Goal: Information Seeking & Learning: Learn about a topic

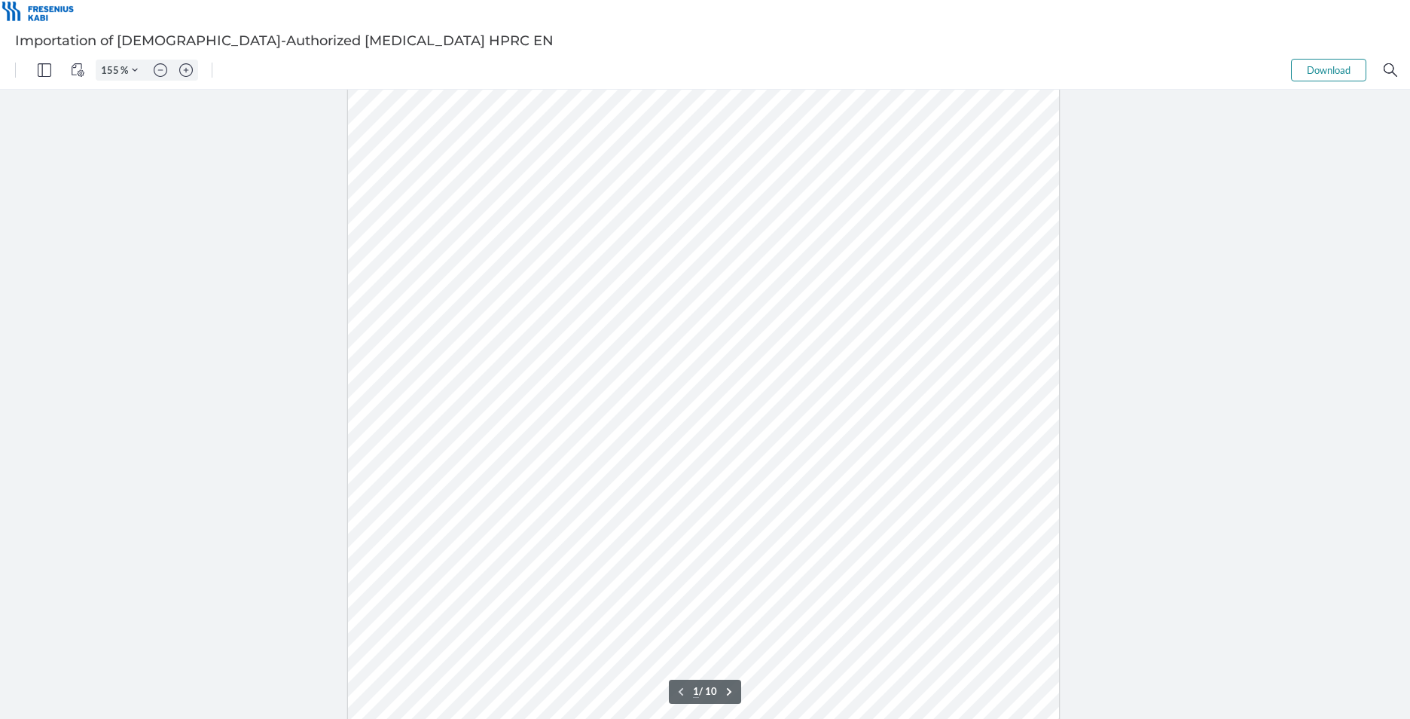
type input "105"
type input "2"
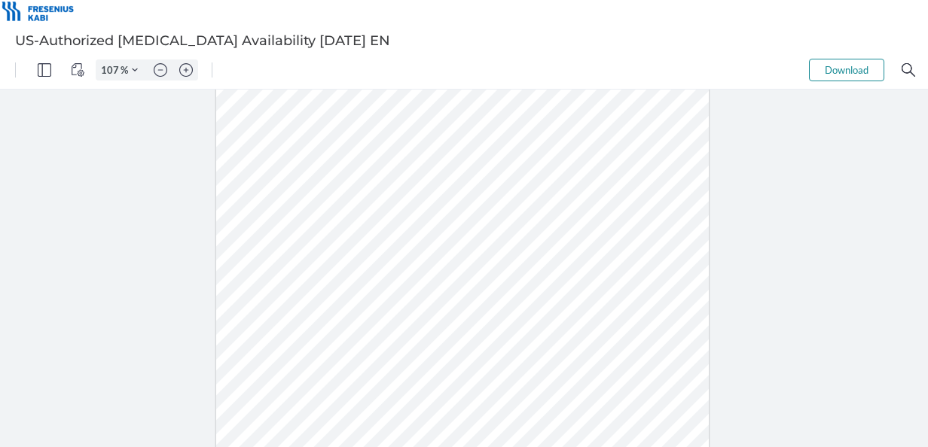
scroll to position [149, 0]
drag, startPoint x: 397, startPoint y: 365, endPoint x: 363, endPoint y: 363, distance: 34.0
click at [363, 363] on div at bounding box center [462, 262] width 493 height 637
click at [394, 365] on div at bounding box center [462, 262] width 493 height 637
drag, startPoint x: 392, startPoint y: 365, endPoint x: 368, endPoint y: 363, distance: 24.2
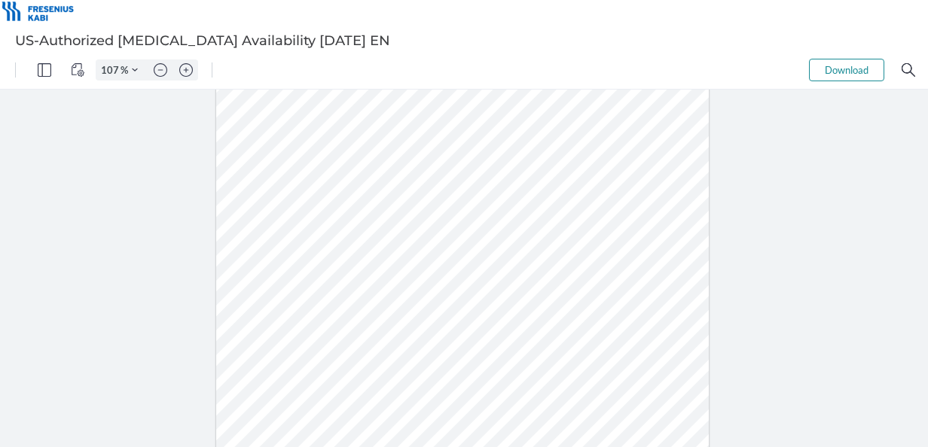
click at [368, 363] on div at bounding box center [462, 262] width 493 height 637
click at [496, 362] on div at bounding box center [462, 262] width 493 height 637
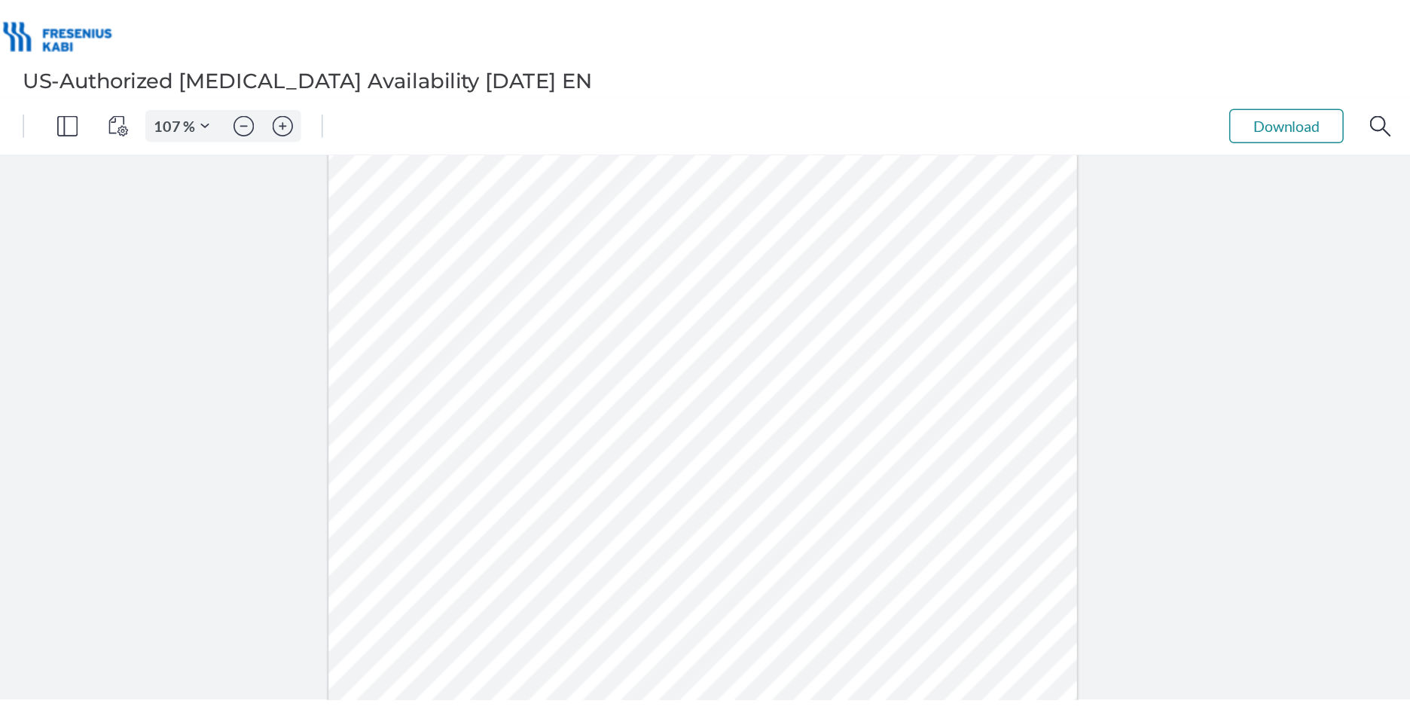
scroll to position [14, 0]
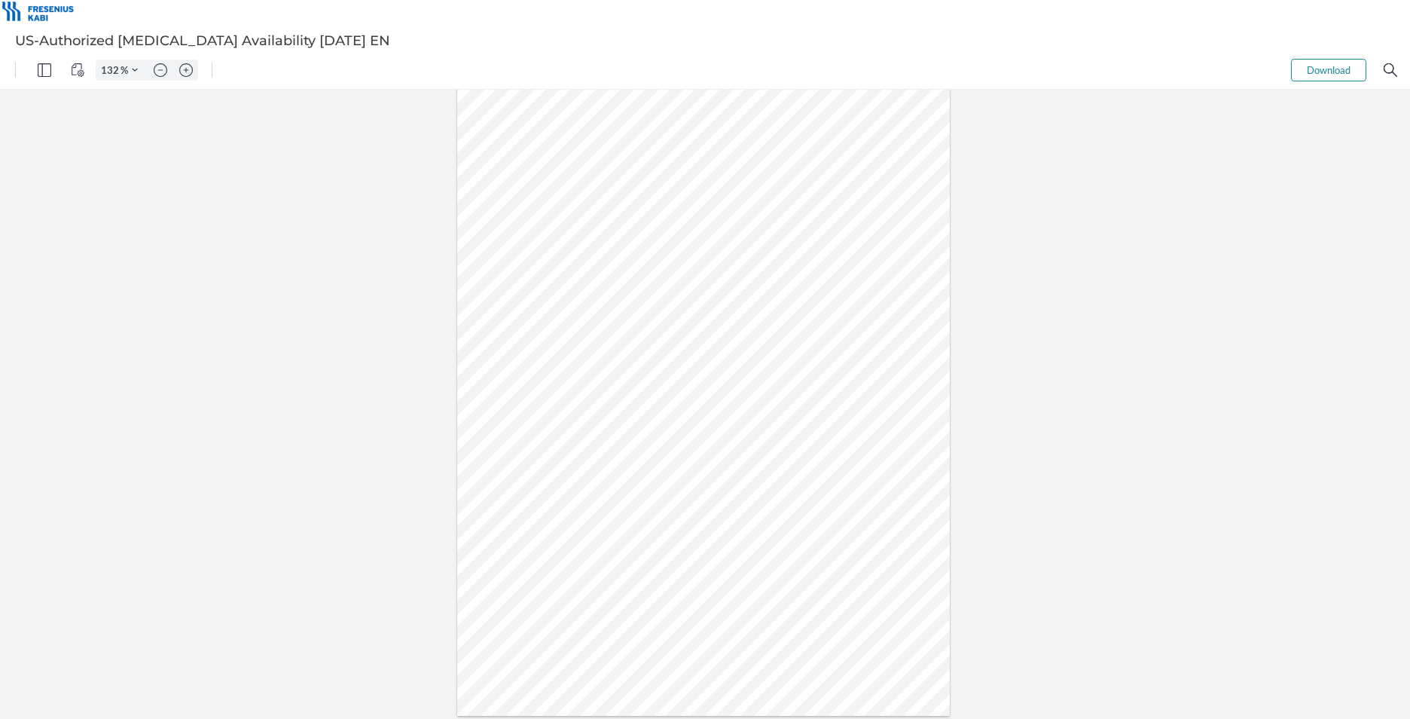
type input "157"
